Goal: Navigation & Orientation: Find specific page/section

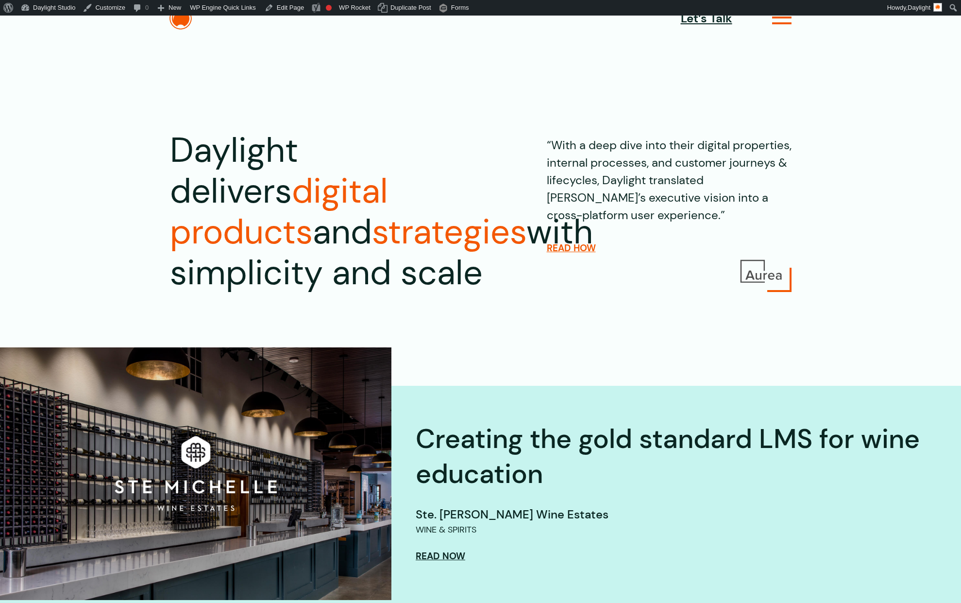
click at [783, 20] on icon at bounding box center [782, 22] width 20 height 10
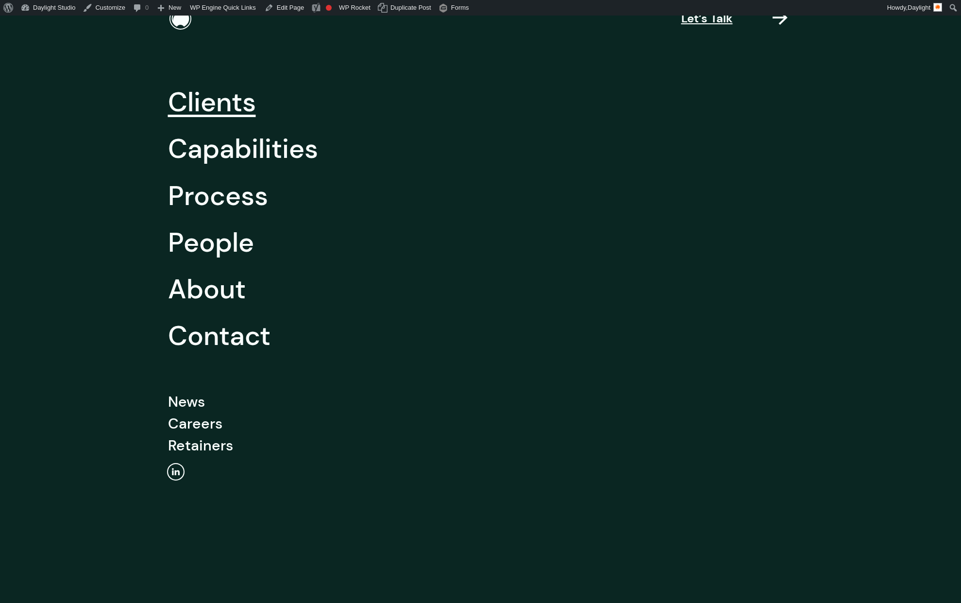
click at [234, 107] on link "Clients" at bounding box center [212, 102] width 88 height 47
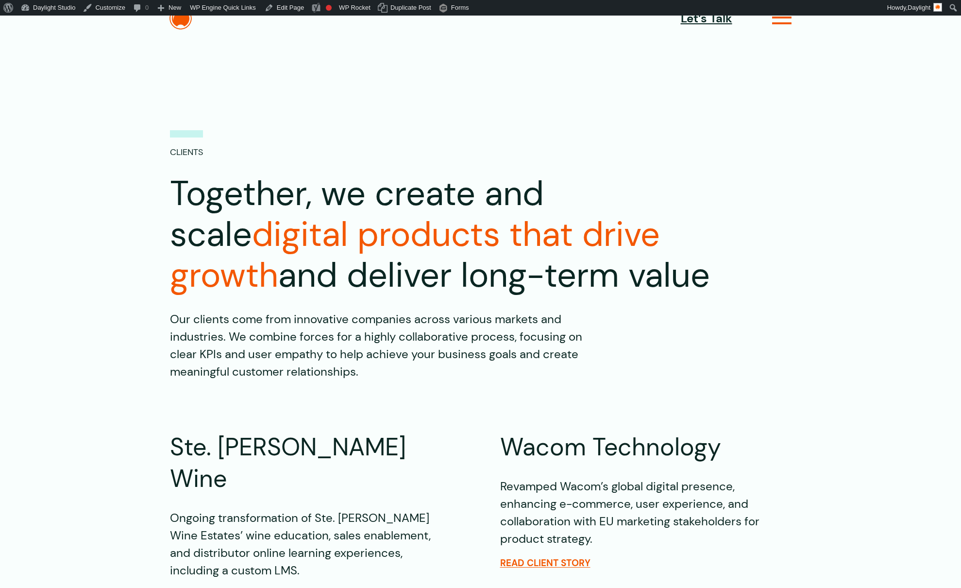
click at [786, 23] on icon at bounding box center [782, 22] width 20 height 10
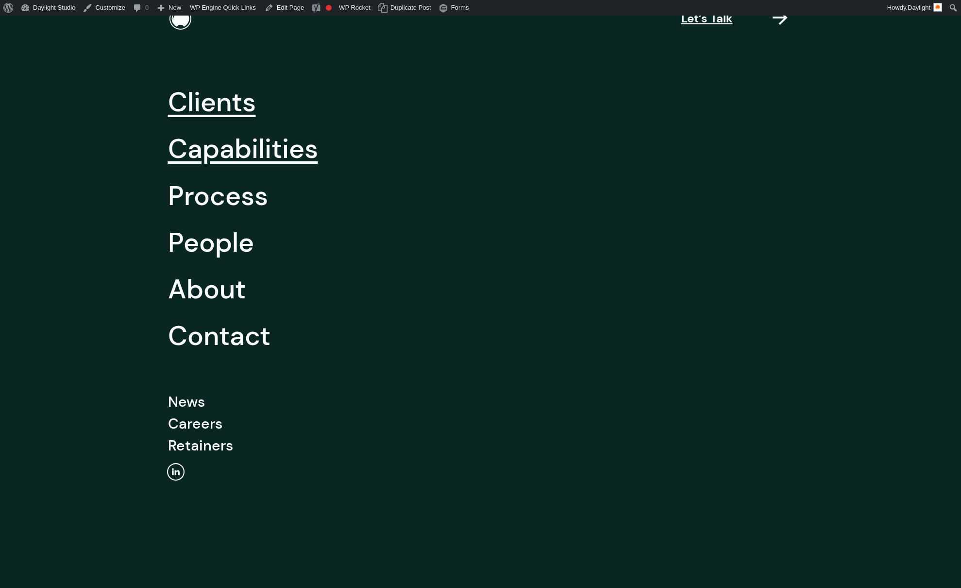
click at [259, 153] on link "Capabilities" at bounding box center [243, 148] width 150 height 47
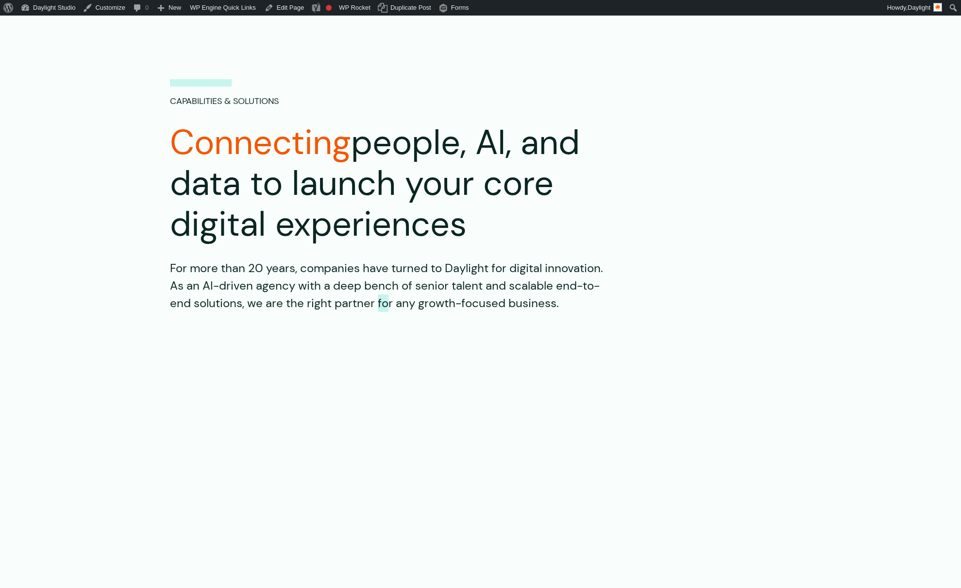
scroll to position [2754, 0]
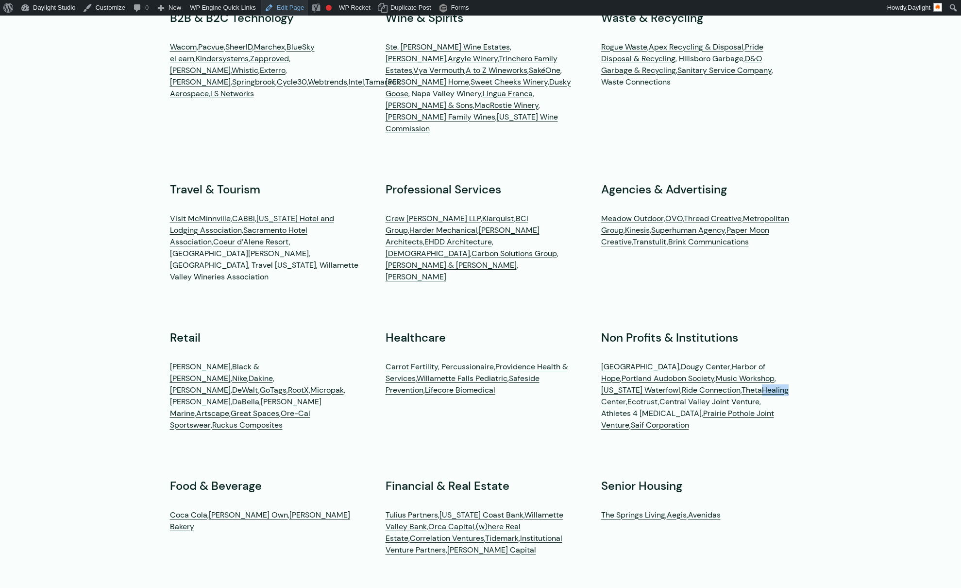
click at [295, 10] on link "Edit Page" at bounding box center [284, 8] width 47 height 16
click at [690, 385] on link "Ride Connection" at bounding box center [711, 390] width 59 height 10
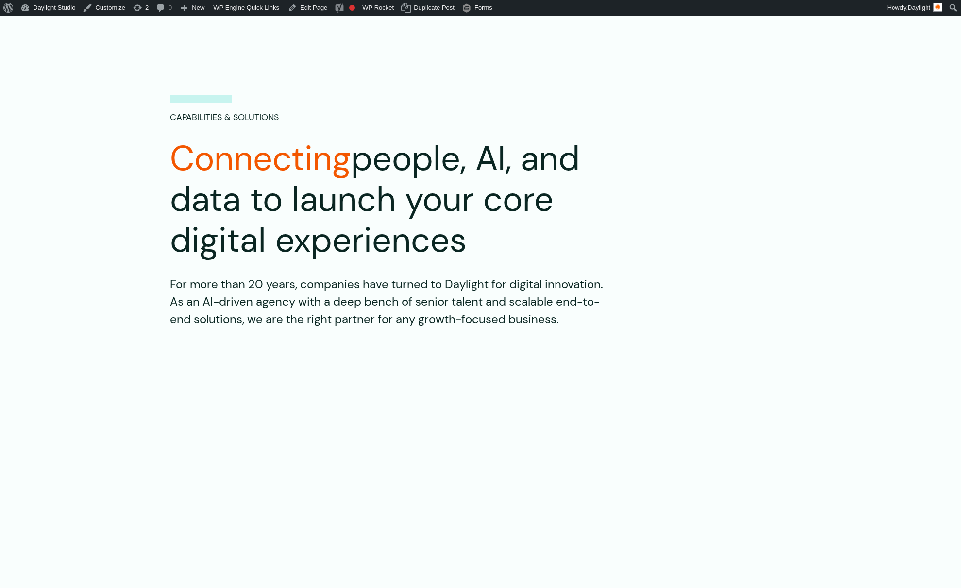
scroll to position [2754, 0]
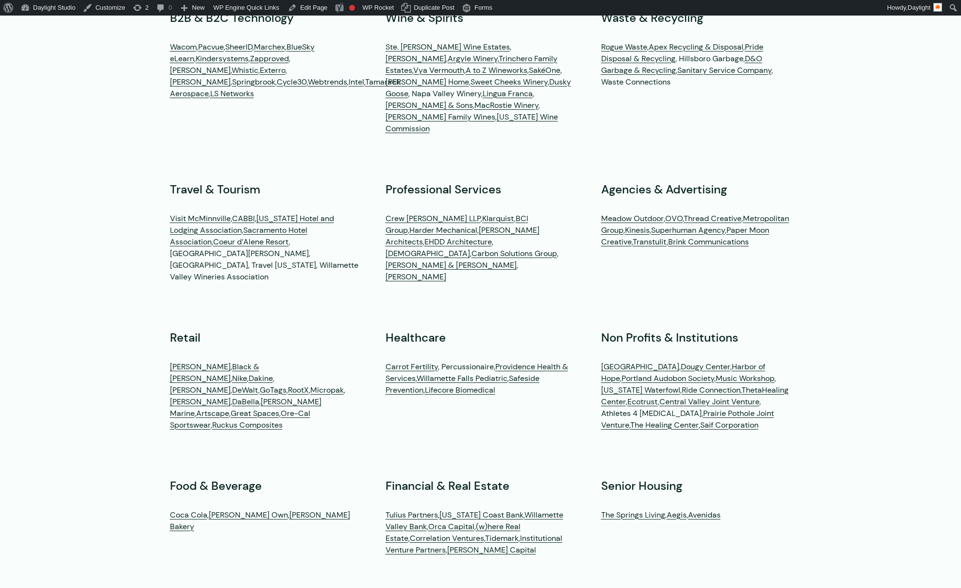
click at [775, 124] on div "B2B & B2C Technology Wacom , Pacvue , SheerID , Marchex , BlueSky eLearn , Kind…" at bounding box center [481, 292] width 622 height 566
